Goal: Task Accomplishment & Management: Complete application form

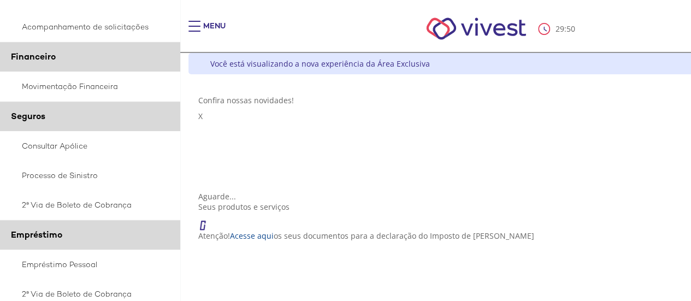
scroll to position [273, 0]
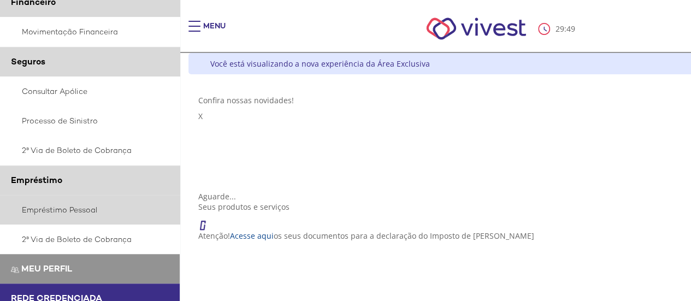
click at [79, 209] on link "Empréstimo Pessoal" at bounding box center [90, 209] width 180 height 29
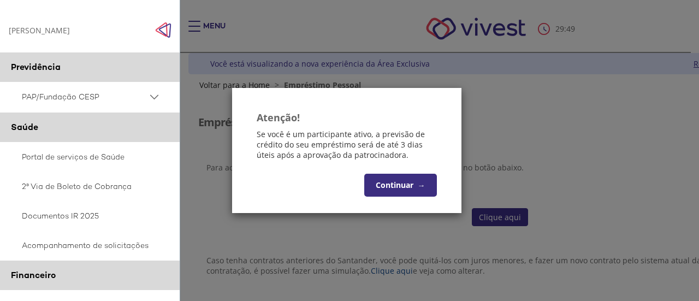
click at [418, 185] on span "→" at bounding box center [422, 185] width 8 height 10
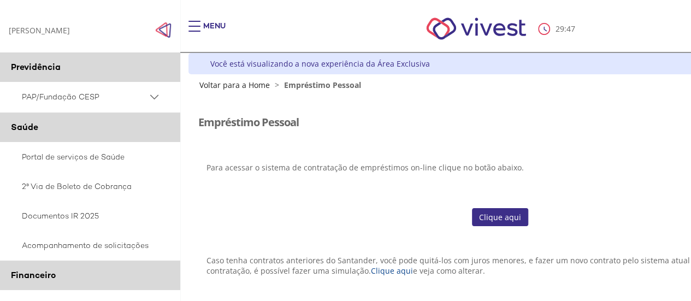
click at [494, 216] on link "Clique aqui" at bounding box center [500, 217] width 56 height 19
click at [503, 216] on link "Clique aqui" at bounding box center [500, 217] width 56 height 19
